Goal: Answer question/provide support: Answer question/provide support

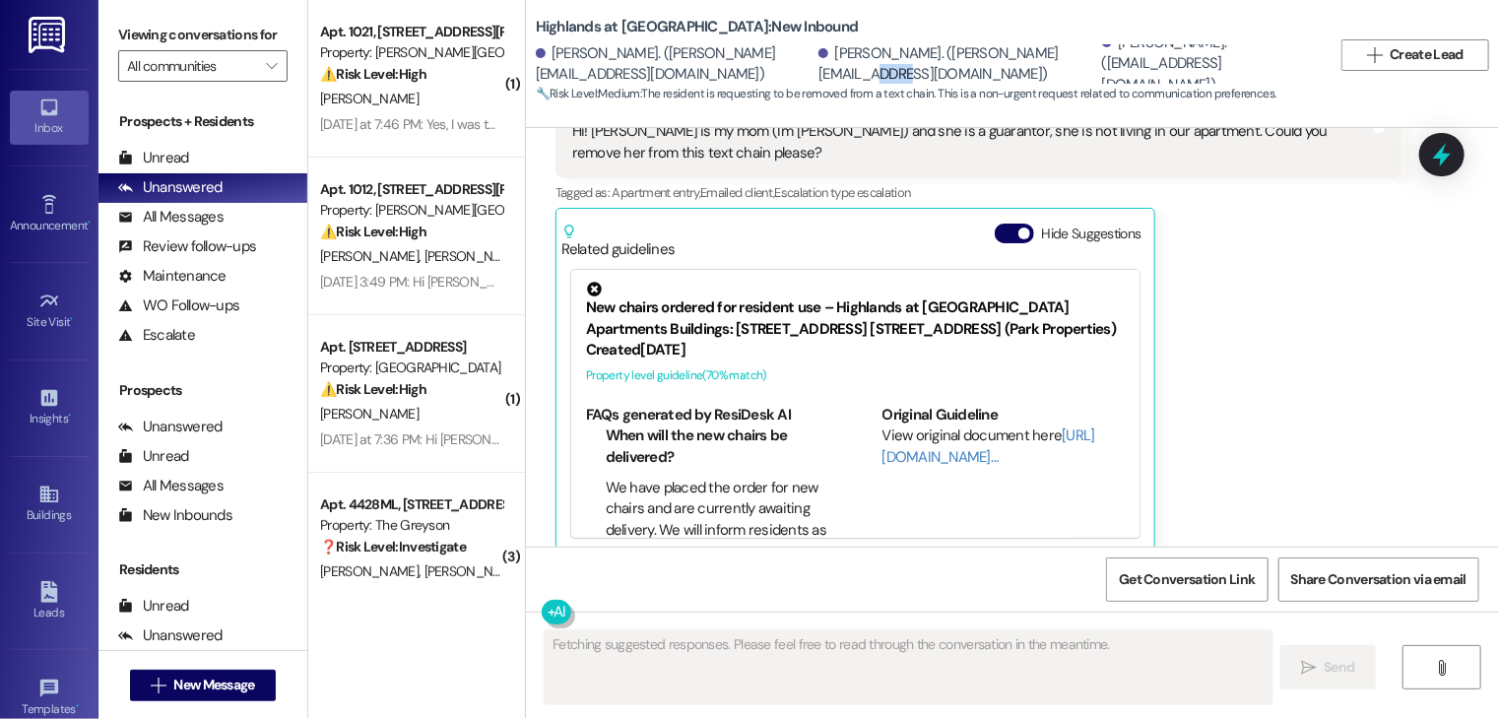
scroll to position [1, 0]
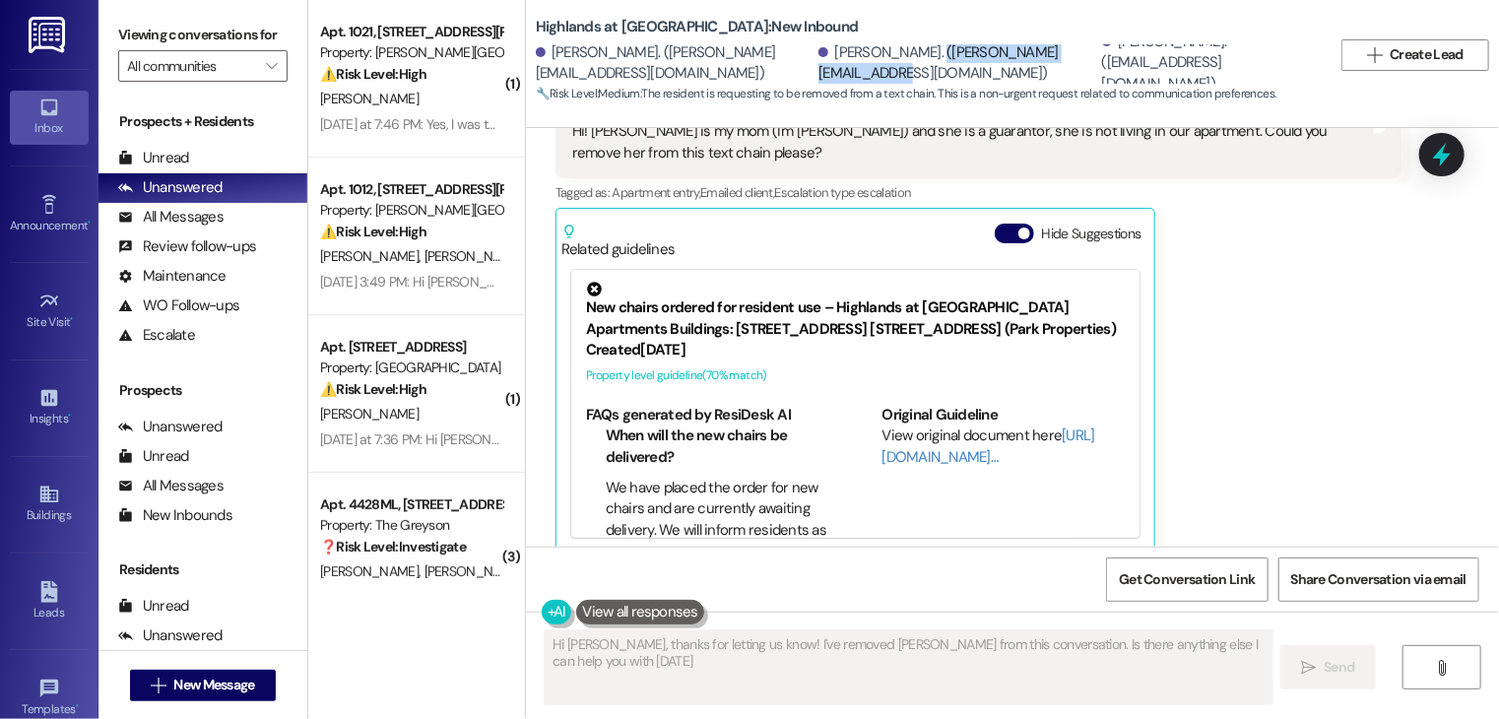
type textarea "Hi [PERSON_NAME], thanks for letting us know! I've removed [PERSON_NAME] from t…"
drag, startPoint x: 1002, startPoint y: 72, endPoint x: 834, endPoint y: 72, distance: 167.4
click at [834, 72] on div "[PERSON_NAME]. ([PERSON_NAME][EMAIL_ADDRESS][DOMAIN_NAME])" at bounding box center [957, 63] width 279 height 42
copy div "[PERSON_NAME][EMAIL_ADDRESS][DOMAIN_NAME]"
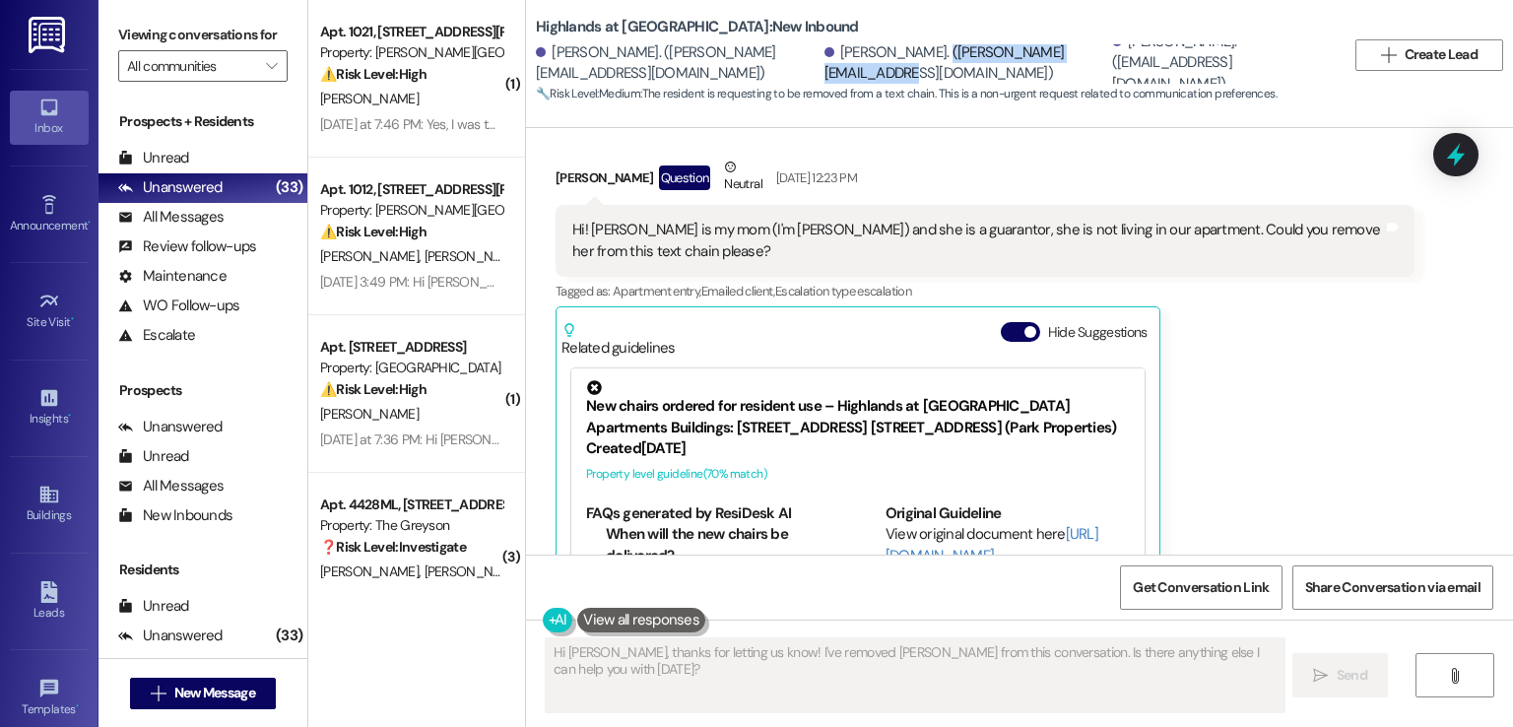
scroll to position [0, 0]
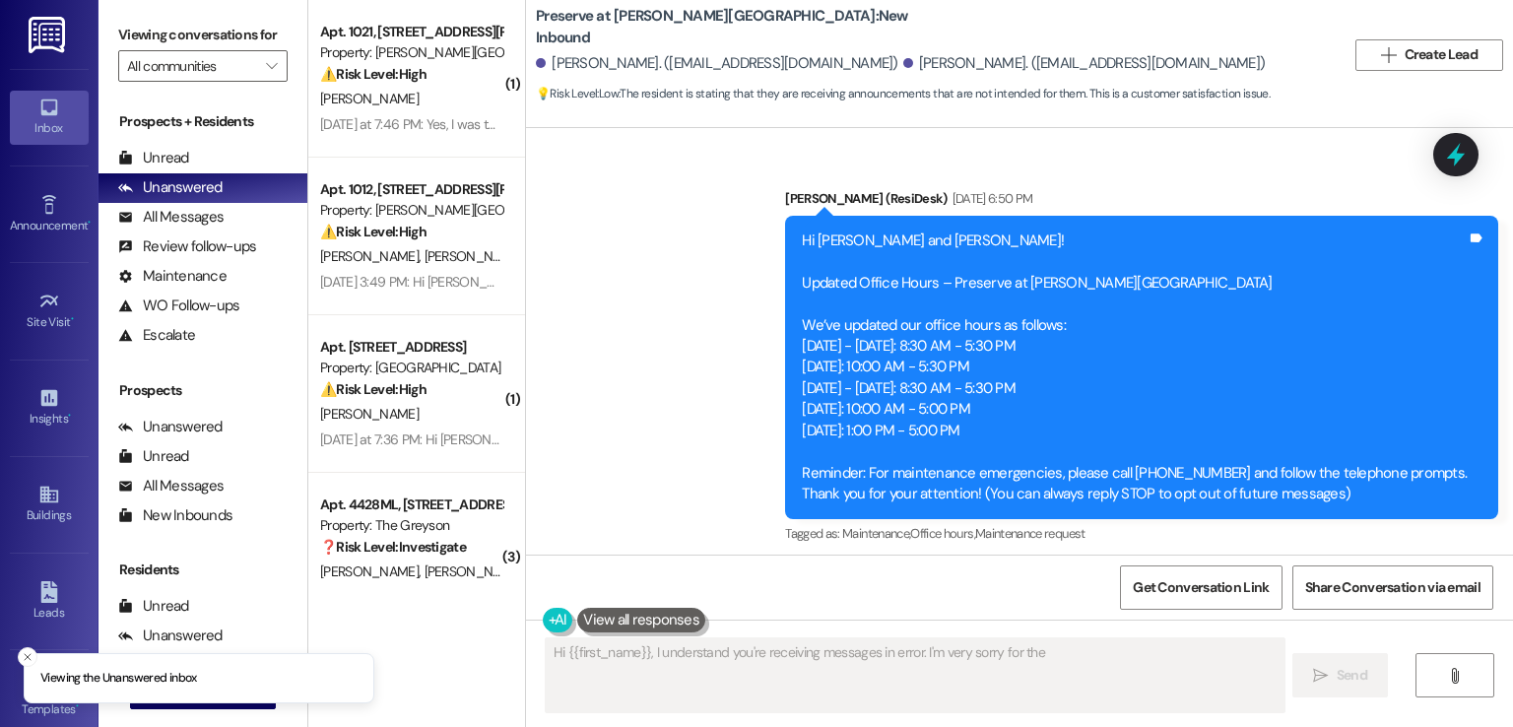
scroll to position [9681, 0]
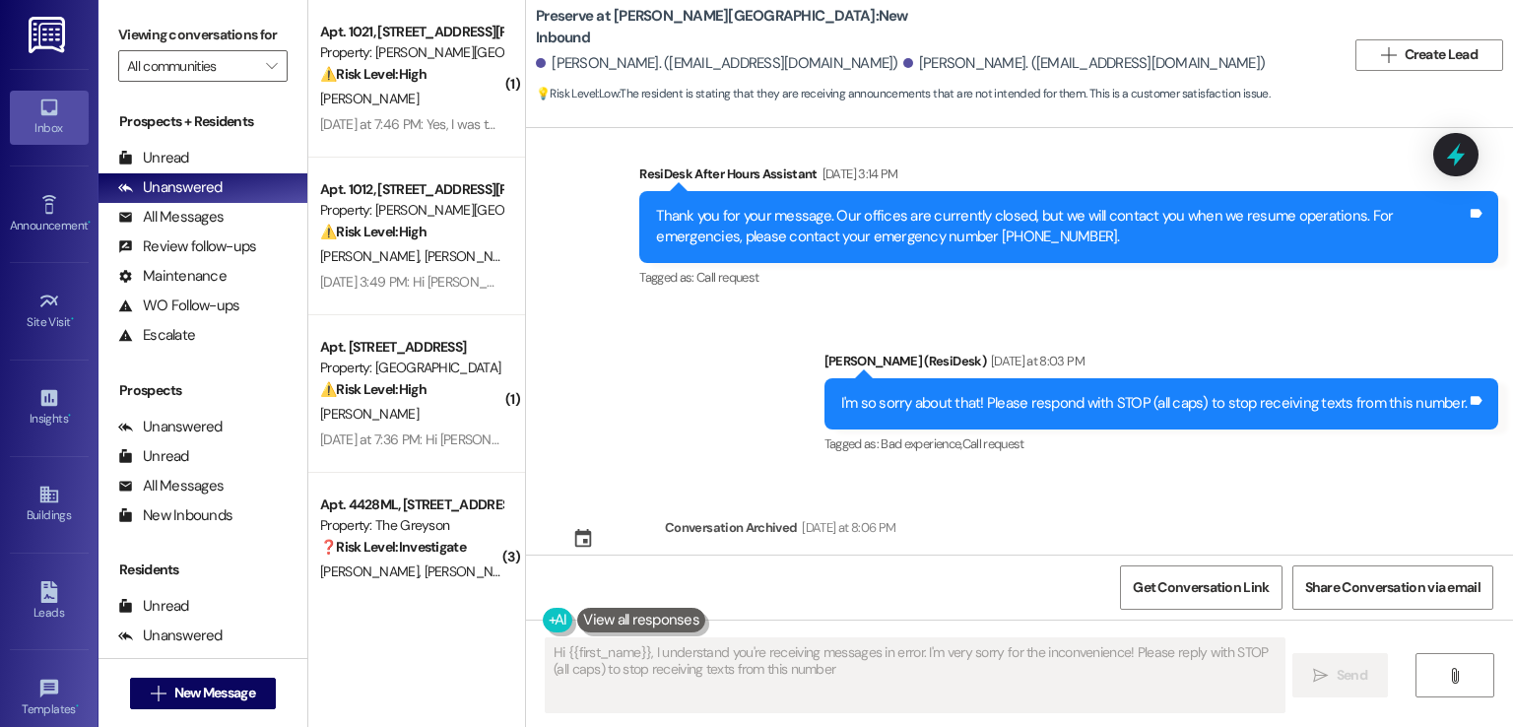
type textarea "Hi {{first_name}}, I understand you're receiving messages in error. I'm very so…"
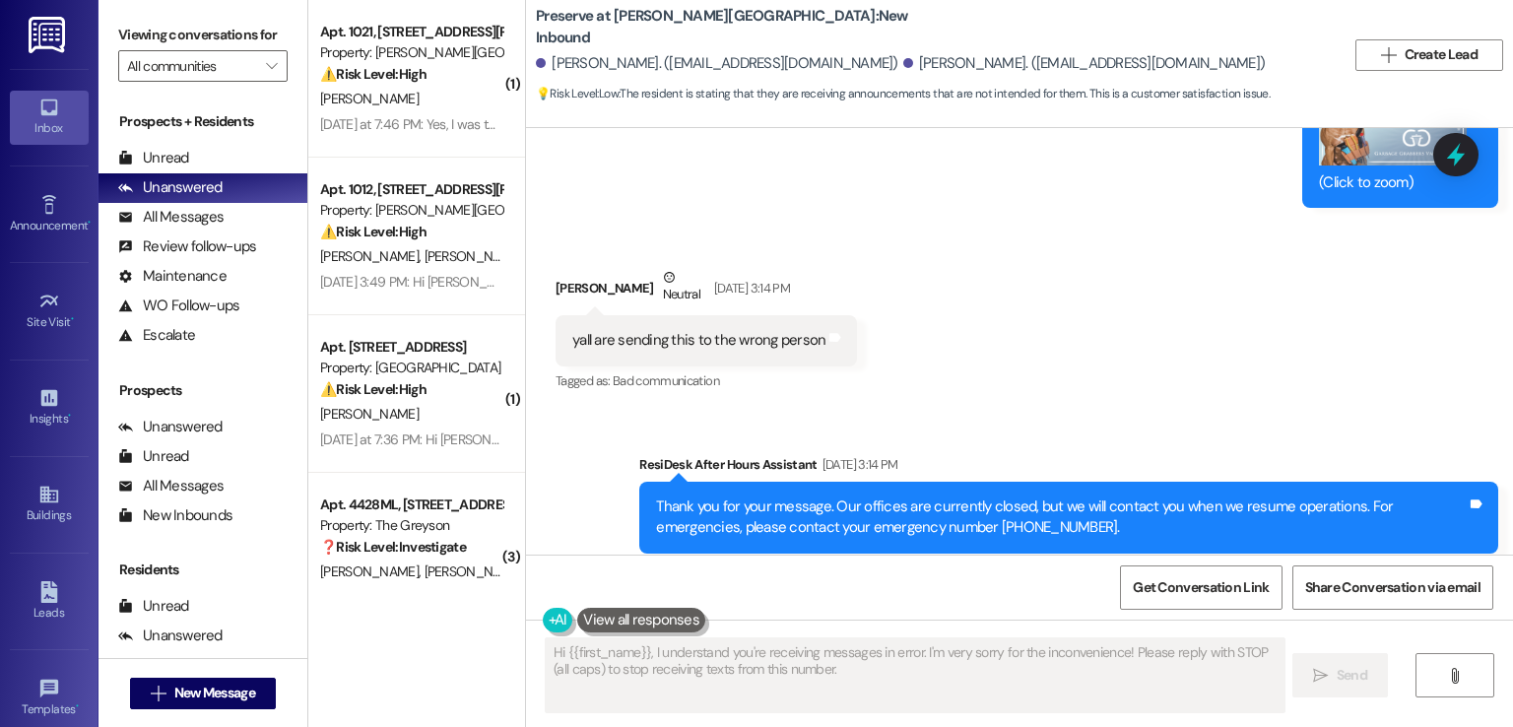
scroll to position [9386, 0]
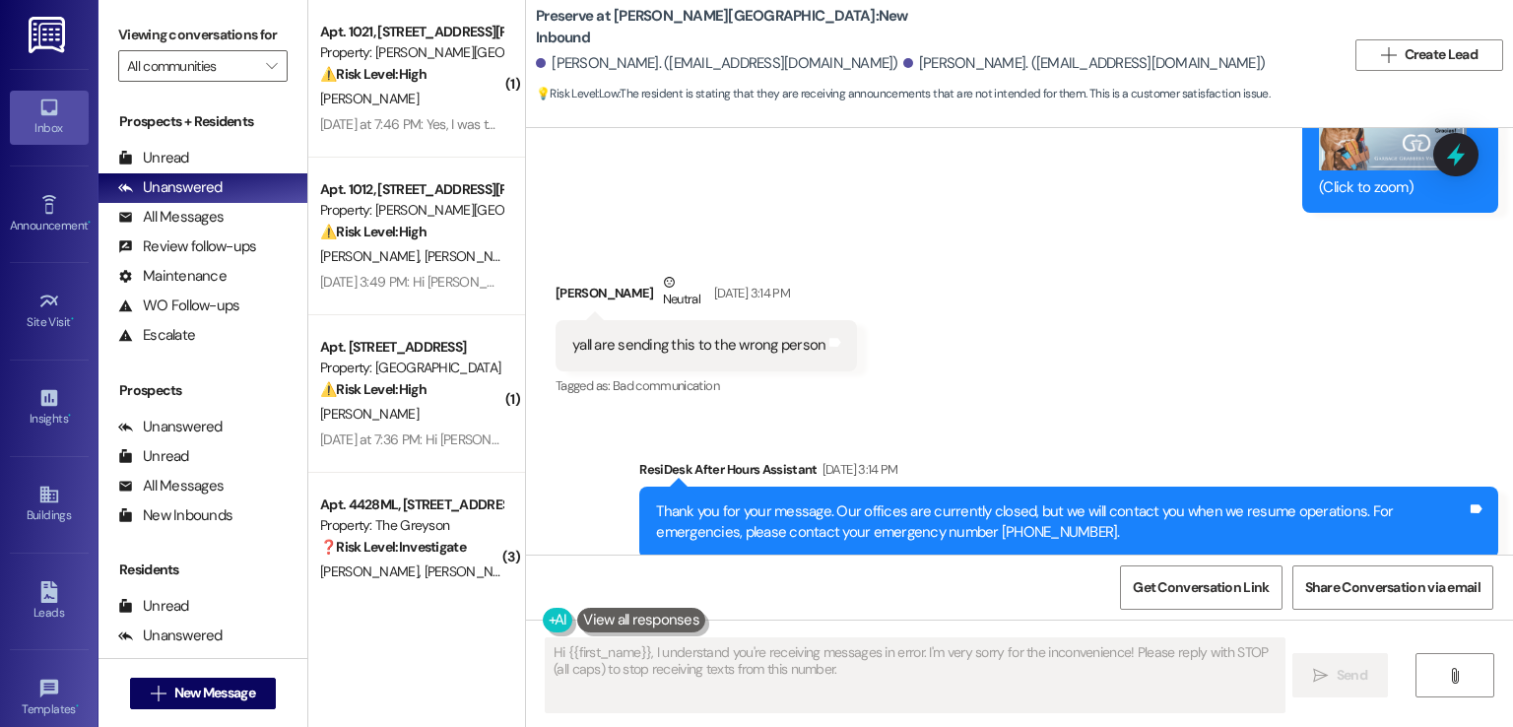
drag, startPoint x: 685, startPoint y: 57, endPoint x: 858, endPoint y: 59, distance: 172.3
click at [858, 59] on div "Lianet Suarez Delgado. (lianetsuarez486@gmail.com)" at bounding box center [717, 63] width 362 height 21
copy div "lianetsuarez486@gmail.com"
